Goal: Task Accomplishment & Management: Manage account settings

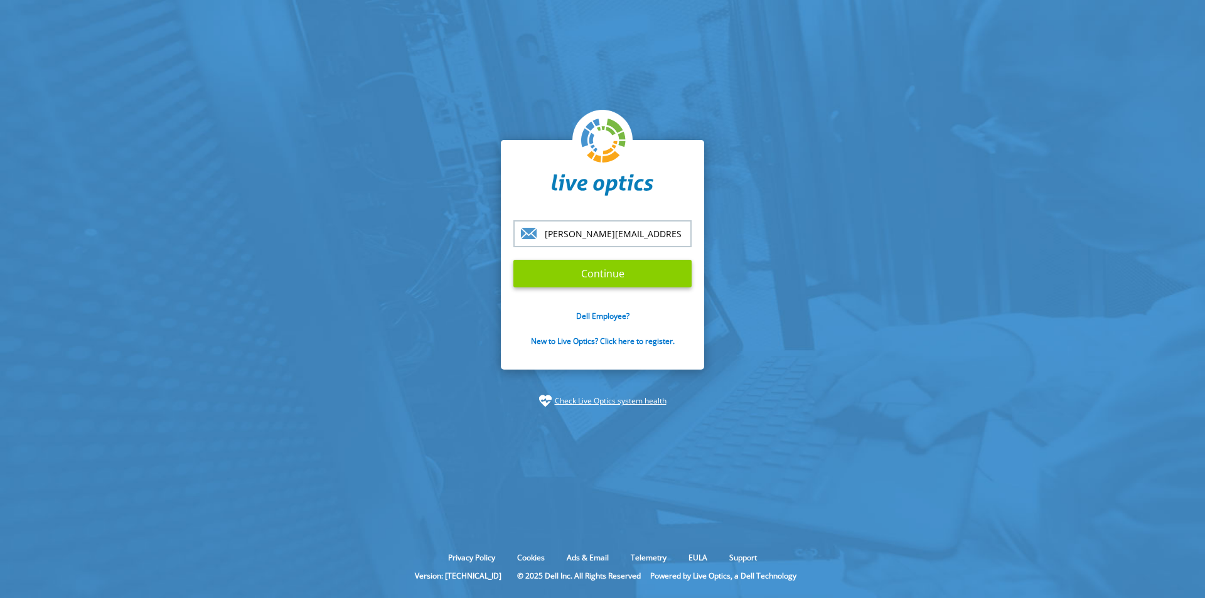
click at [590, 270] on input "Continue" at bounding box center [602, 274] width 178 height 28
click at [610, 269] on input "Continue" at bounding box center [602, 274] width 178 height 28
click at [634, 233] on input "[PERSON_NAME][EMAIL_ADDRESS][DOMAIN_NAME]" at bounding box center [602, 233] width 178 height 27
click at [622, 233] on input "[PERSON_NAME][EMAIL_ADDRESS][DOMAIN_NAME]" at bounding box center [602, 233] width 178 height 27
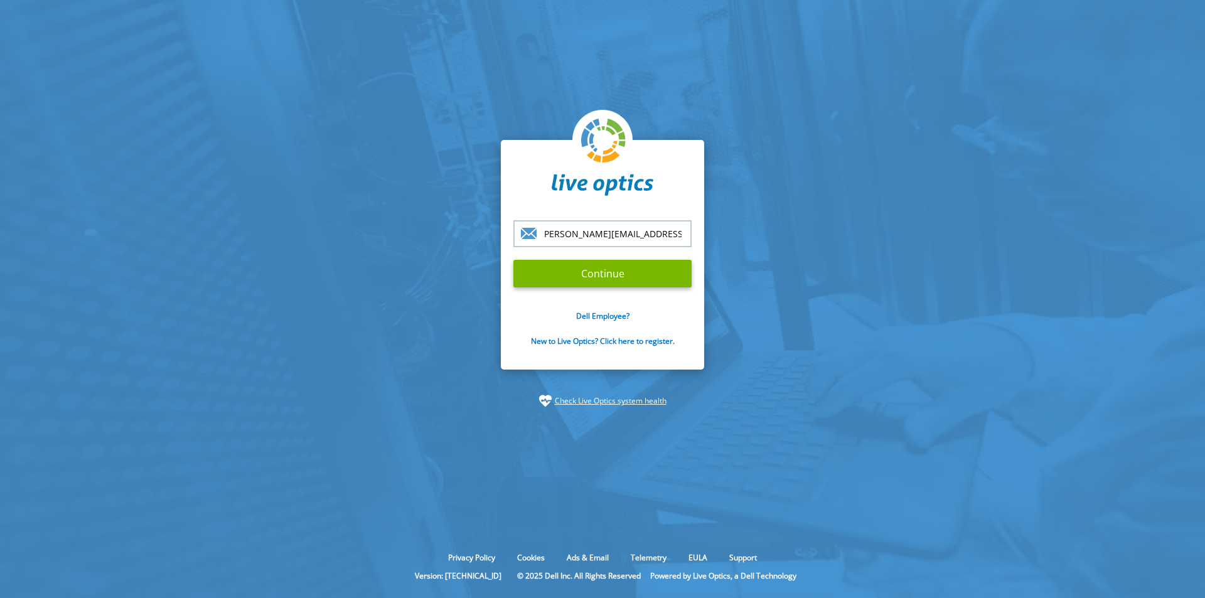
drag, startPoint x: 623, startPoint y: 233, endPoint x: 720, endPoint y: 233, distance: 96.6
click at [720, 233] on section "[PERSON_NAME][EMAIL_ADDRESS][DOMAIN_NAME] Continue Dell Employee? New to Live O…" at bounding box center [602, 273] width 1205 height 547
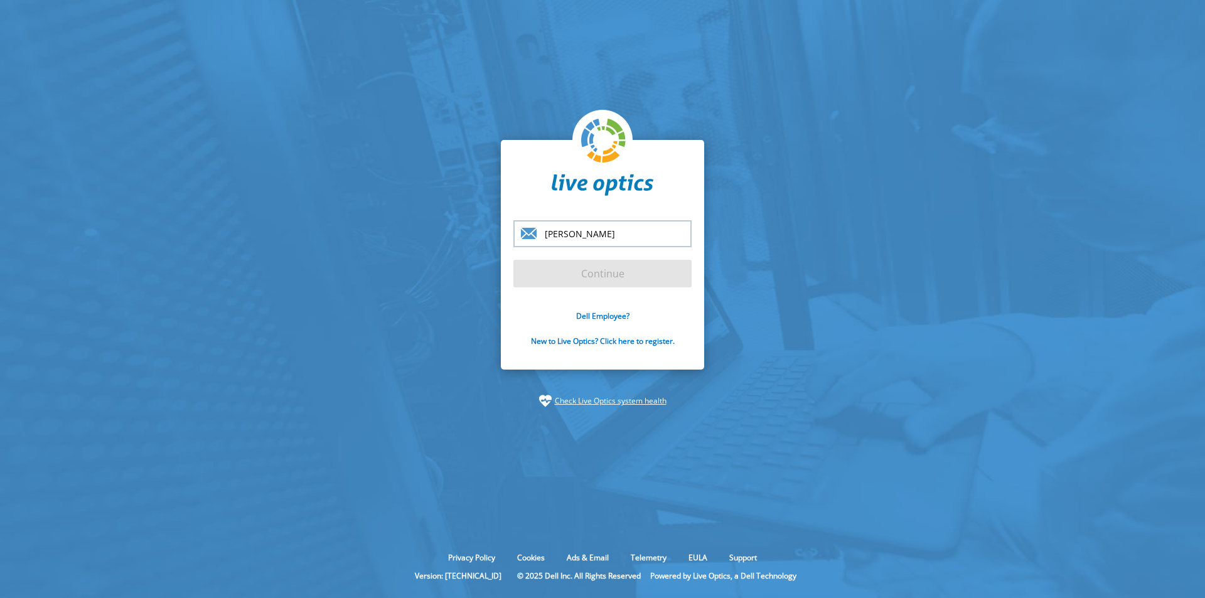
scroll to position [0, 0]
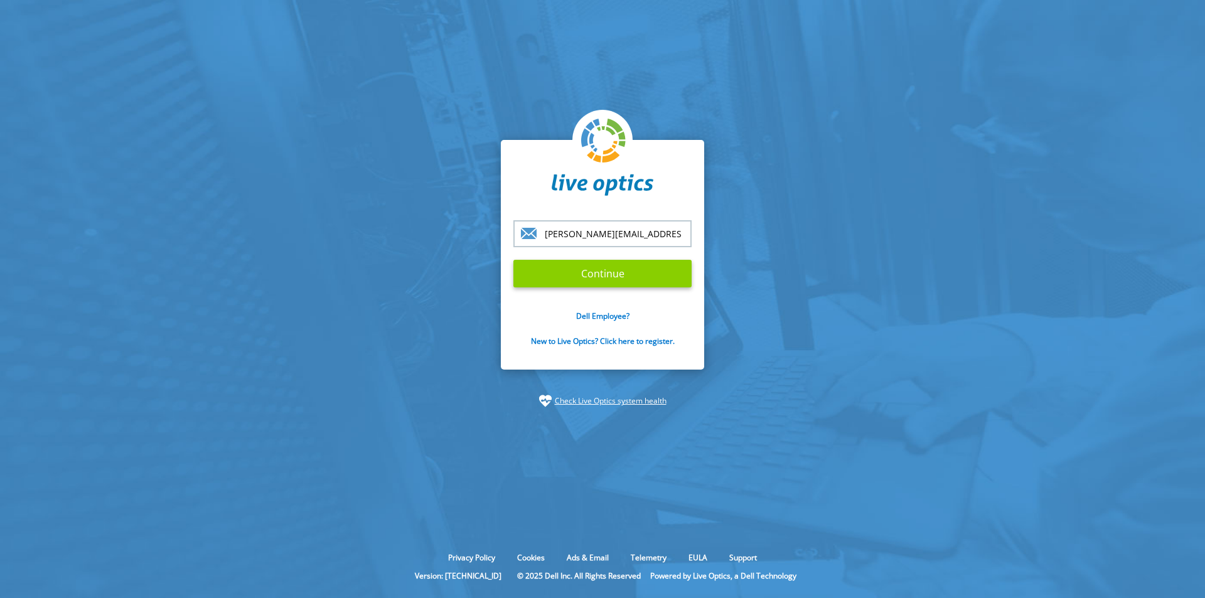
type input "[PERSON_NAME][EMAIL_ADDRESS][DOMAIN_NAME]"
click at [663, 270] on input "Continue" at bounding box center [602, 274] width 178 height 28
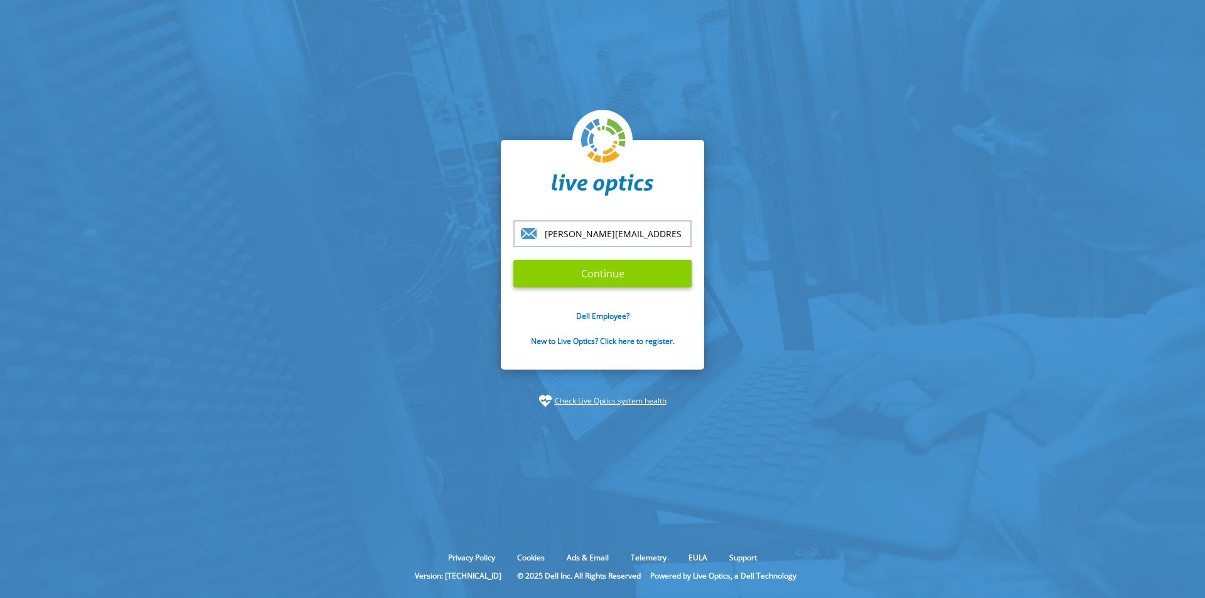
click at [663, 270] on input "Continue" at bounding box center [602, 274] width 178 height 28
